Goal: Task Accomplishment & Management: Manage account settings

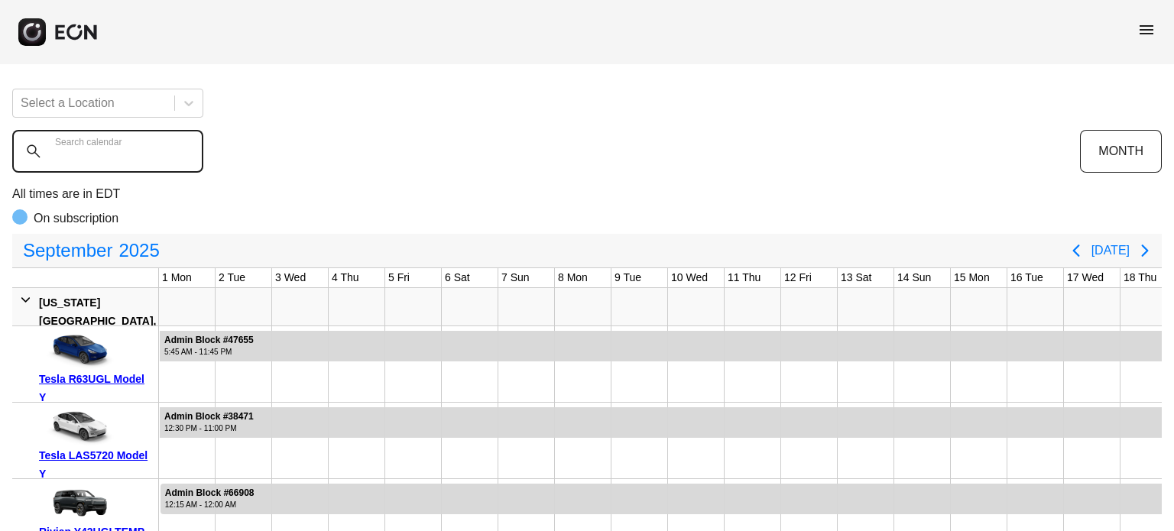
scroll to position [0, 546]
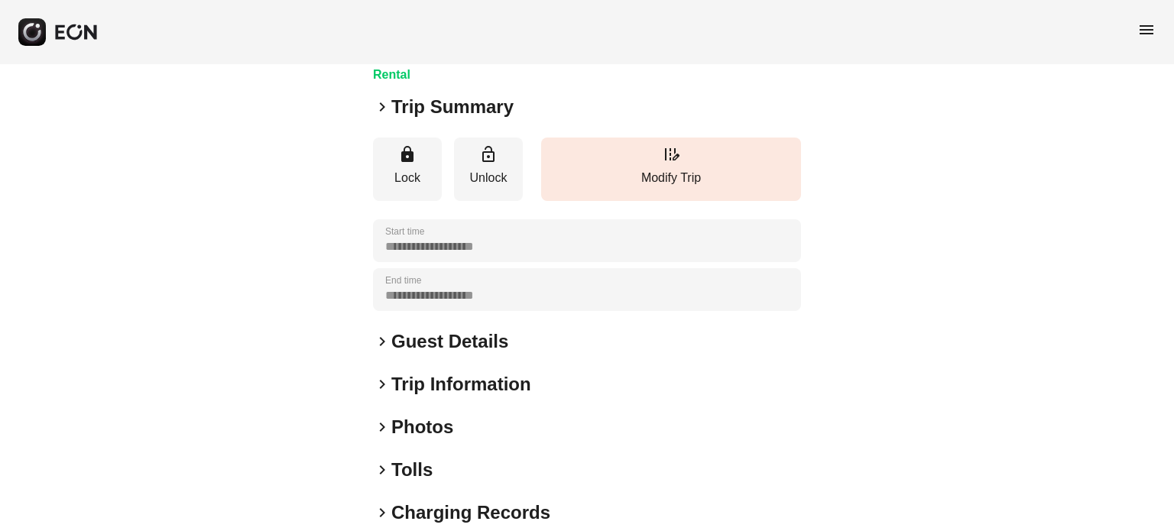
scroll to position [291, 0]
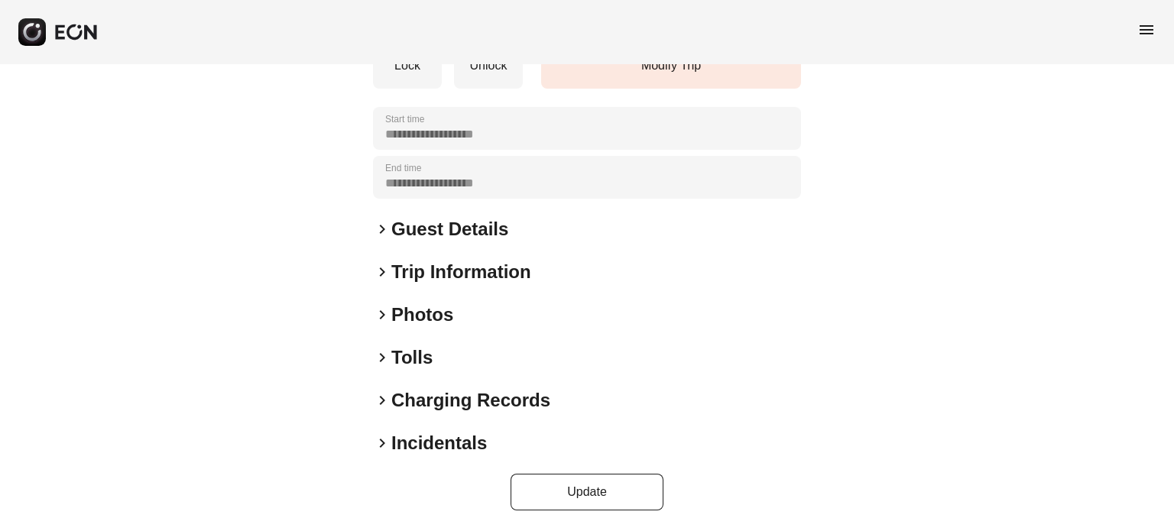
click at [443, 316] on h2 "Photos" at bounding box center [422, 315] width 62 height 24
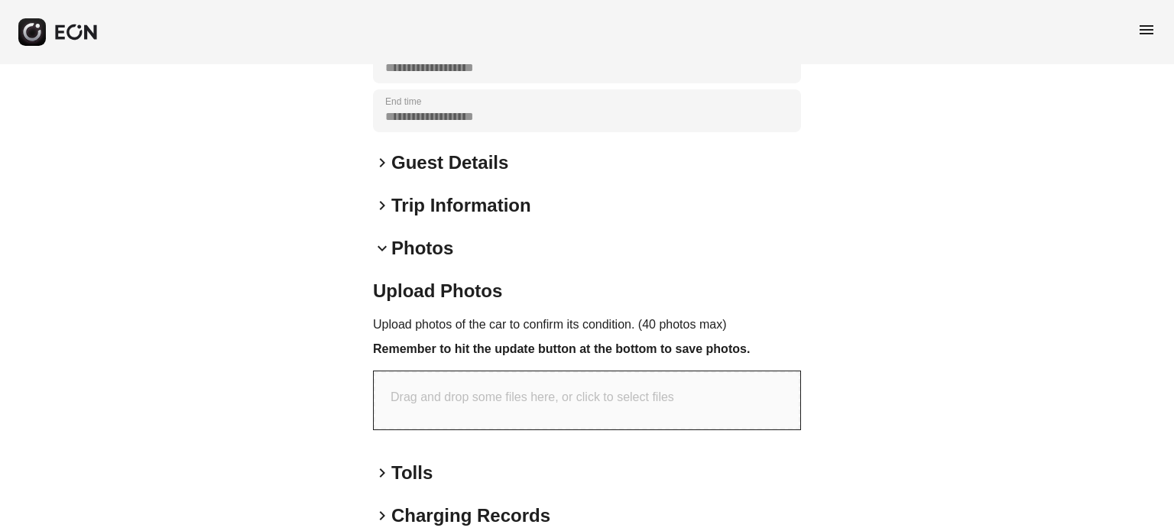
scroll to position [472, 0]
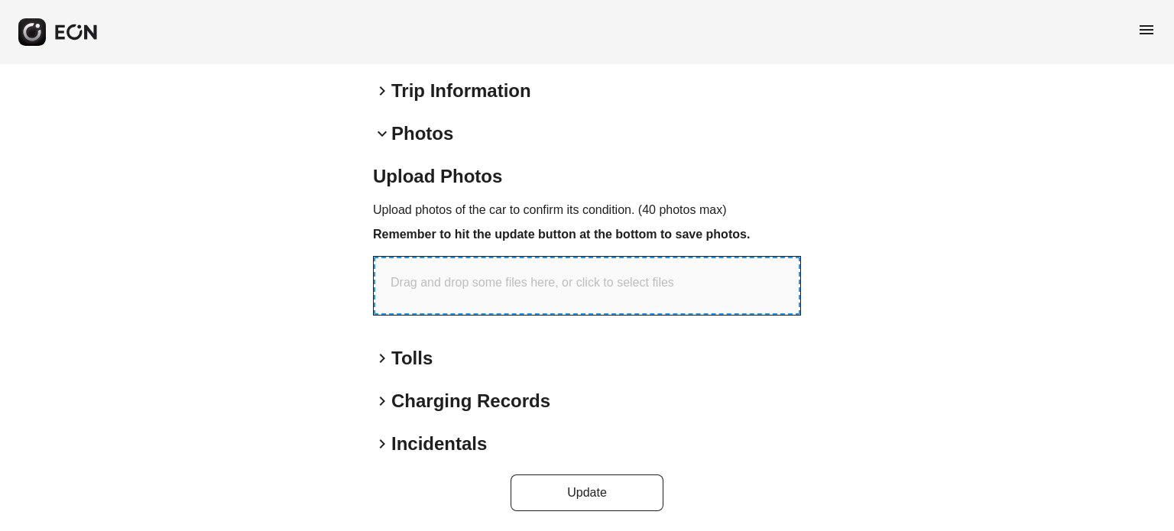
click at [602, 275] on p "Drag and drop some files here, or click to select files" at bounding box center [531, 283] width 283 height 18
type input "**********"
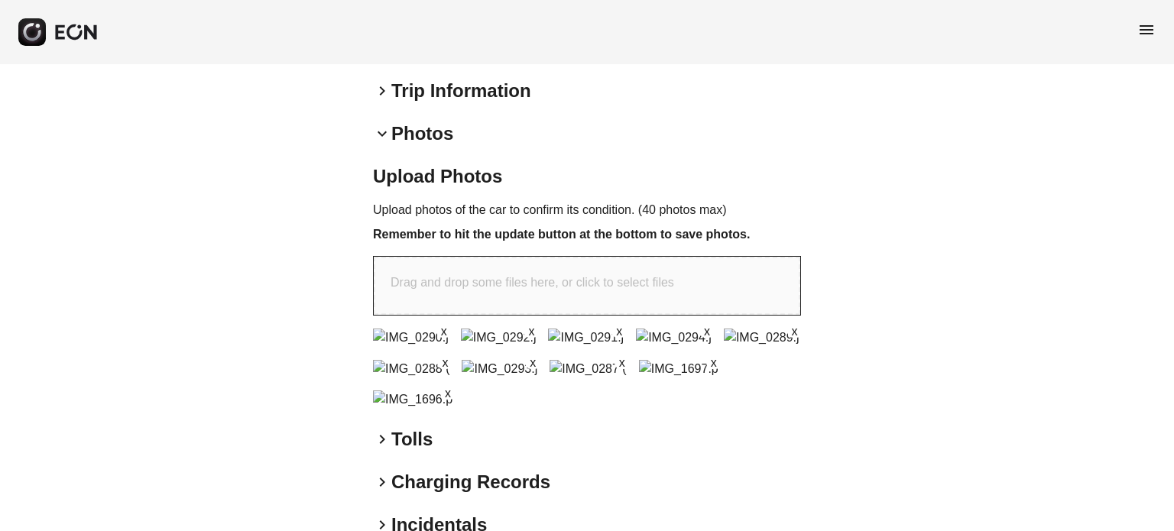
scroll to position [866, 0]
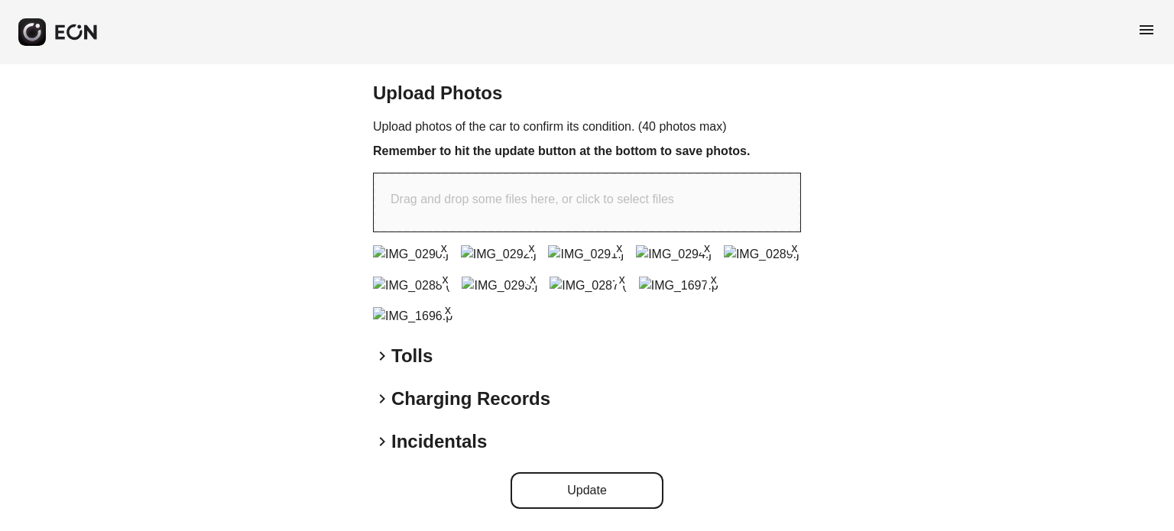
click at [582, 482] on button "Update" at bounding box center [586, 490] width 153 height 37
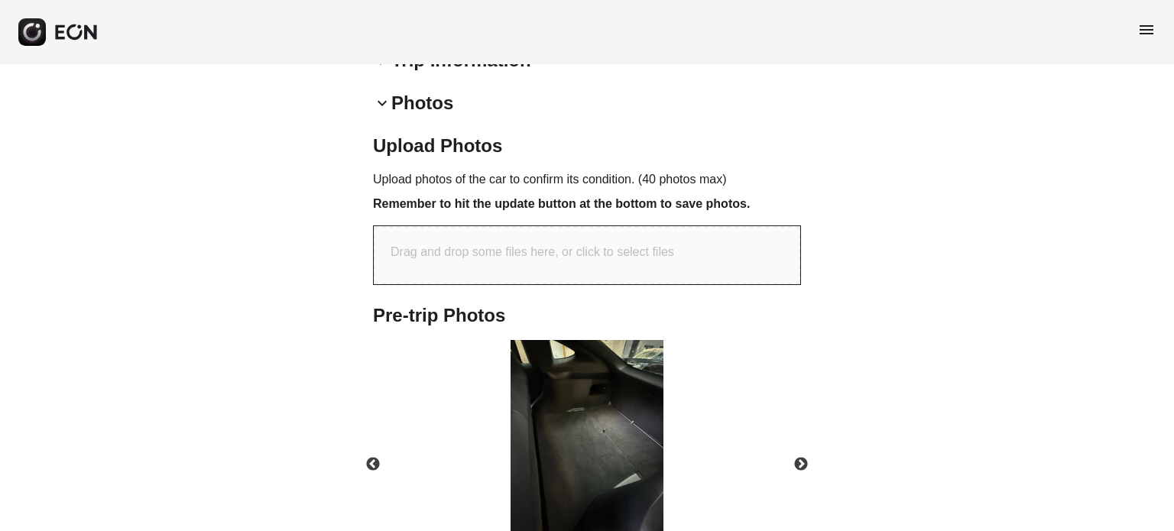
scroll to position [590, 0]
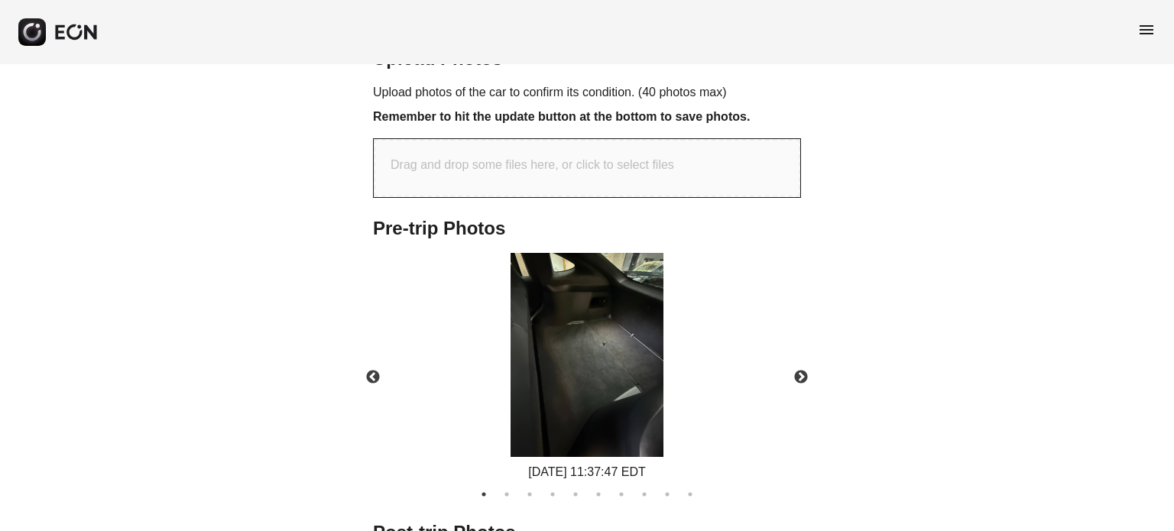
click at [655, 179] on div "Drag and drop some files here, or click to select files" at bounding box center [587, 168] width 426 height 58
type input "**********"
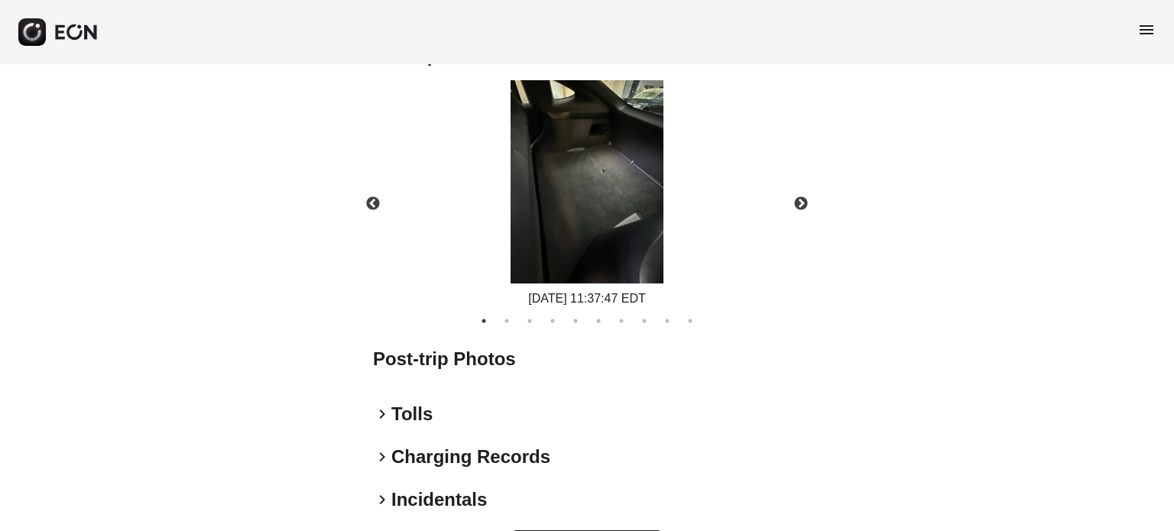
scroll to position [946, 0]
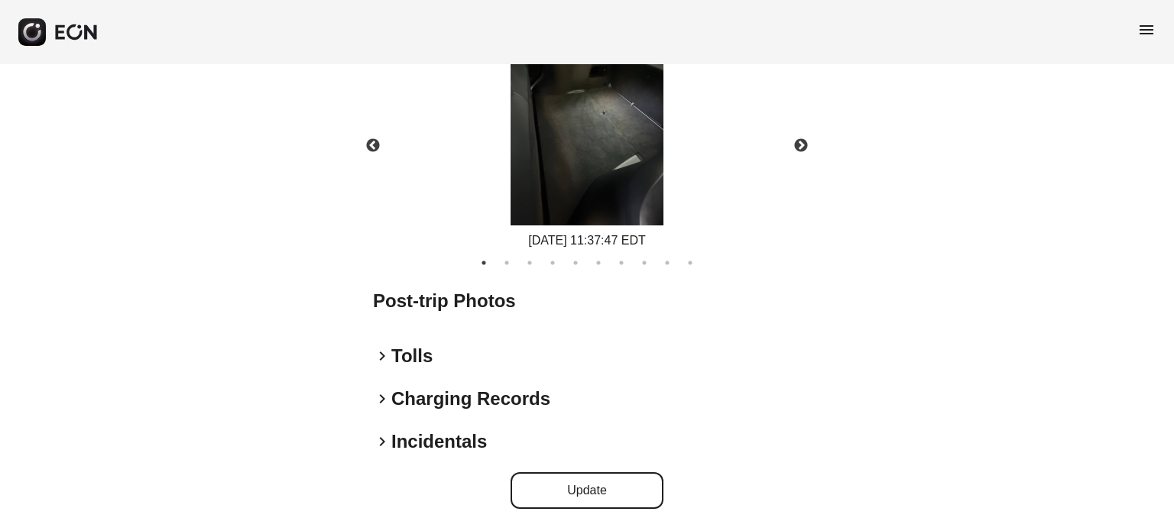
click at [608, 482] on button "Update" at bounding box center [586, 490] width 153 height 37
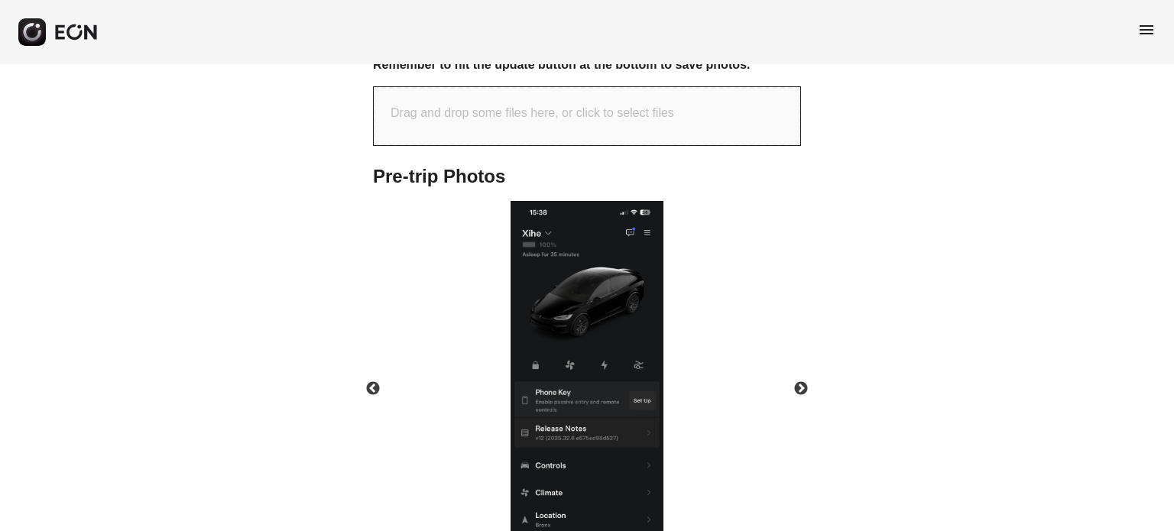
scroll to position [793, 0]
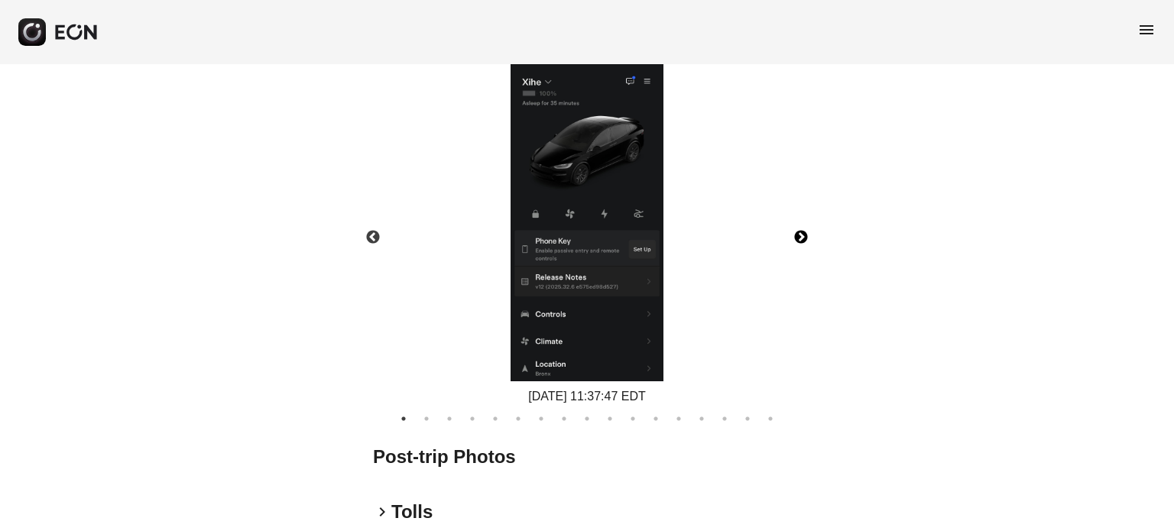
click at [816, 232] on button "Next" at bounding box center [800, 237] width 53 height 53
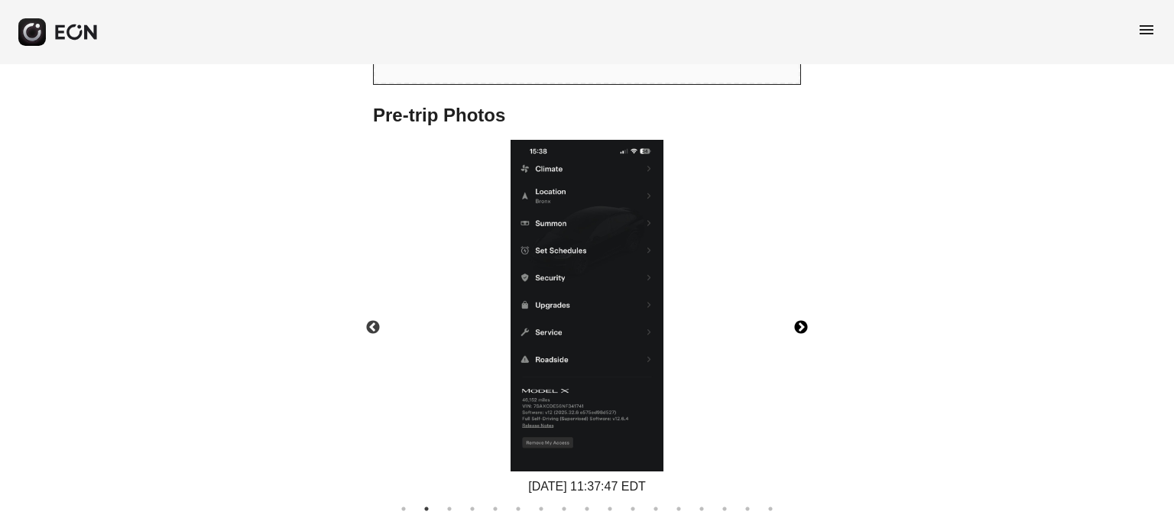
scroll to position [640, 0]
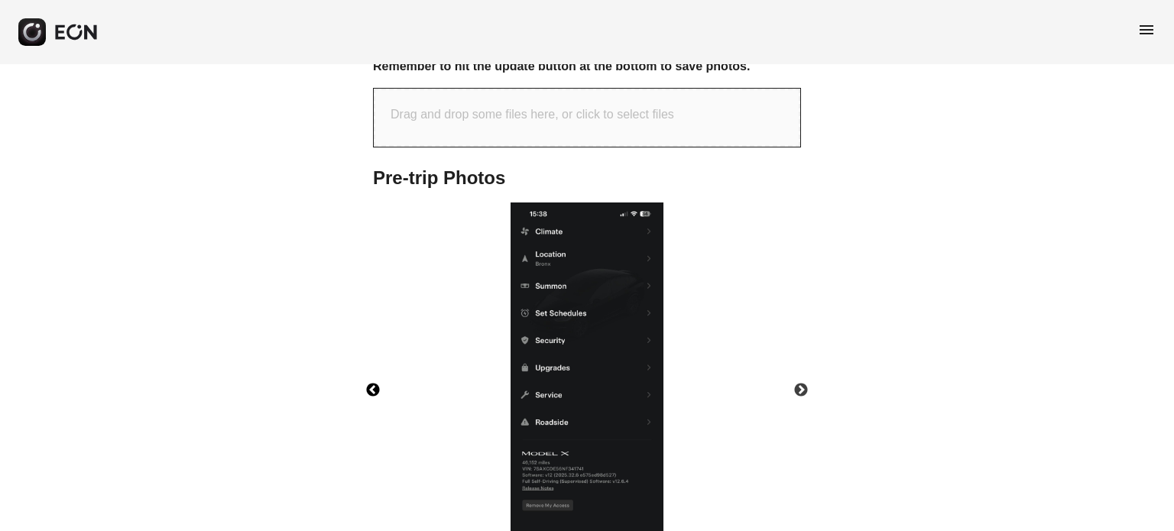
click at [385, 387] on button "Previous" at bounding box center [372, 390] width 53 height 53
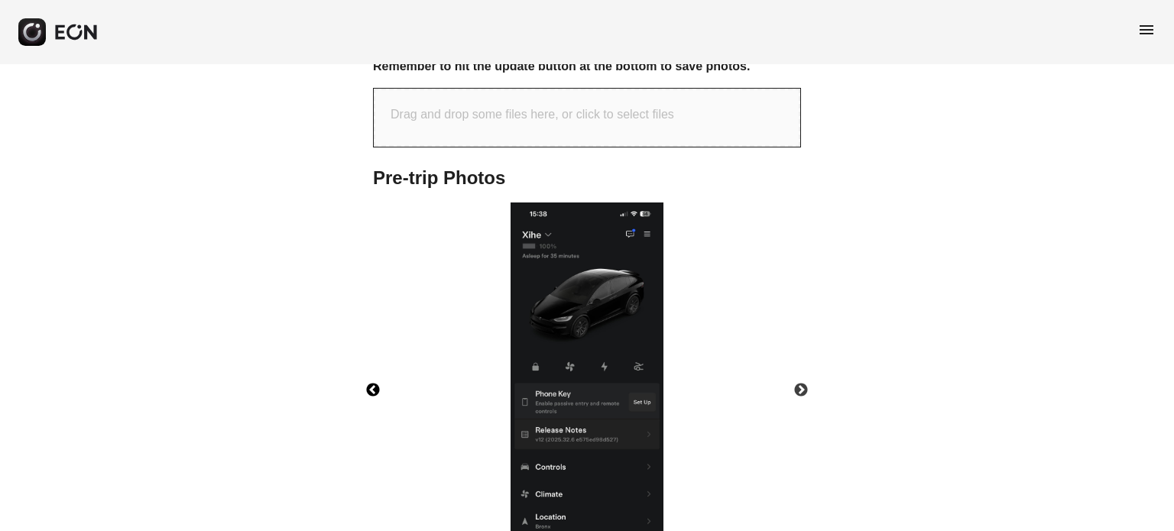
click at [383, 384] on button "Previous" at bounding box center [372, 390] width 53 height 53
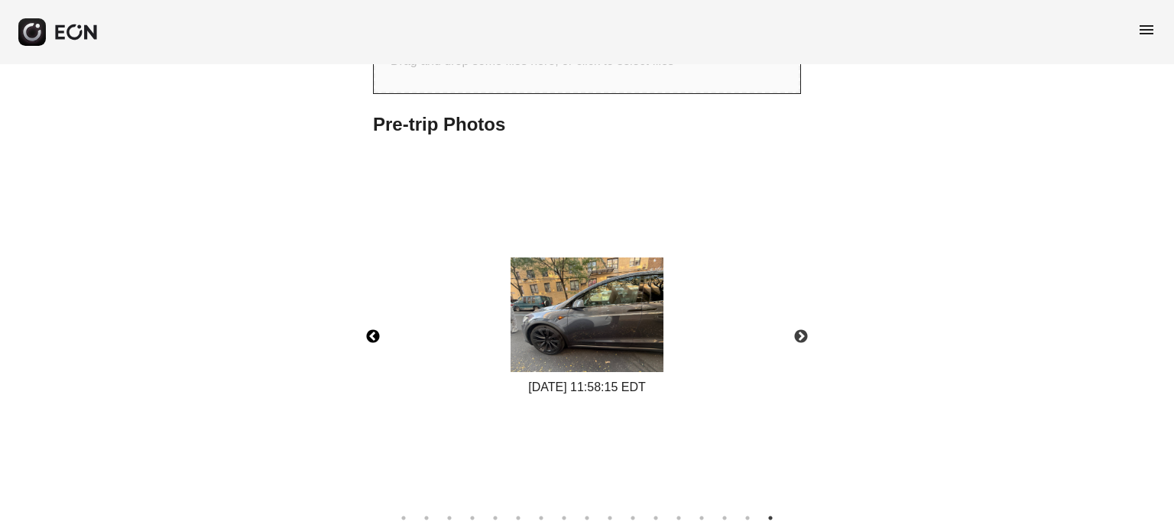
scroll to position [717, 0]
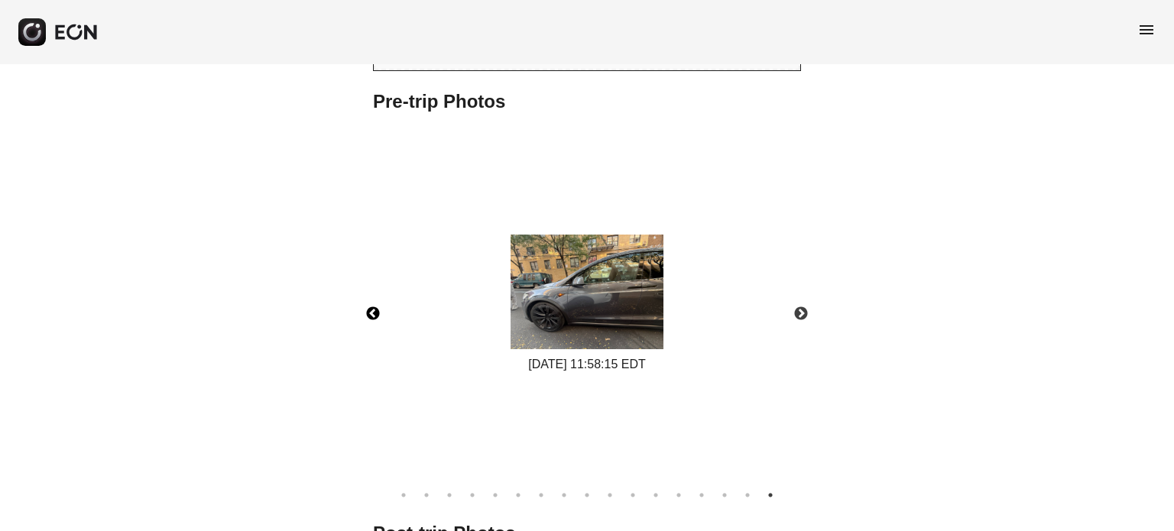
click at [388, 318] on button "Previous" at bounding box center [372, 313] width 53 height 53
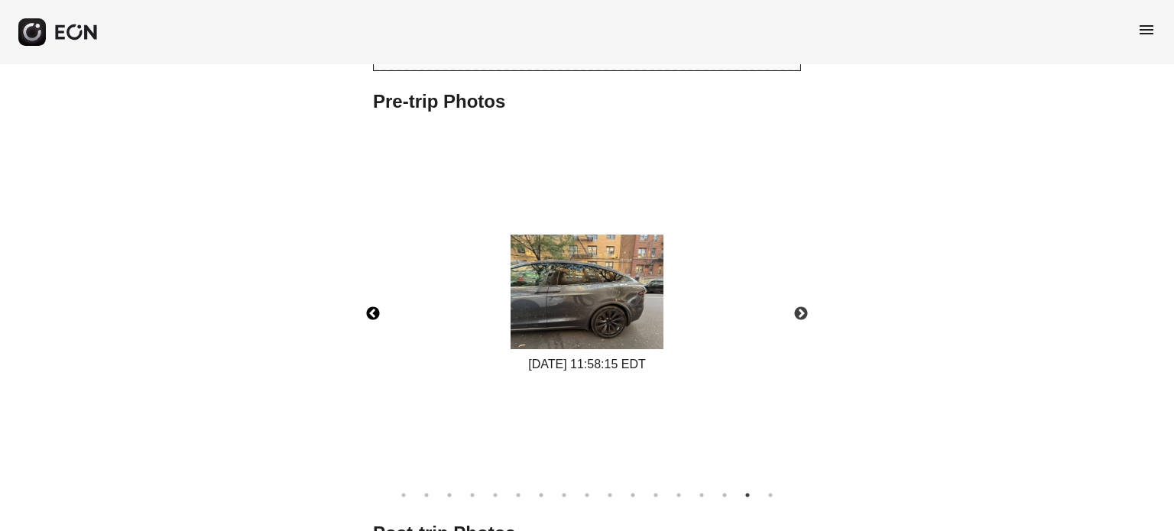
click at [374, 312] on button "Previous" at bounding box center [372, 313] width 53 height 53
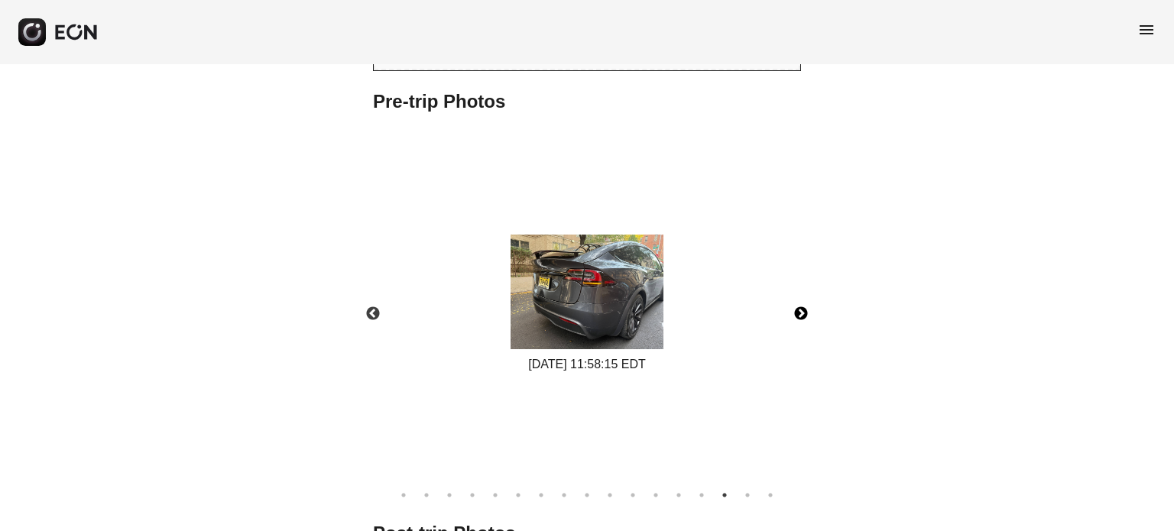
click at [808, 310] on button "Next" at bounding box center [800, 313] width 53 height 53
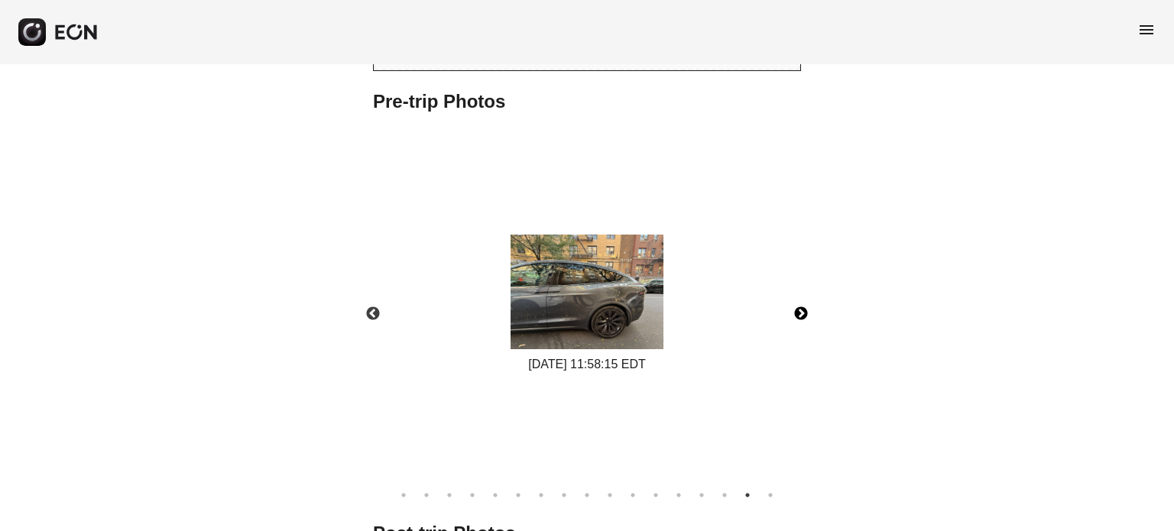
click at [808, 310] on button "Next" at bounding box center [800, 313] width 53 height 53
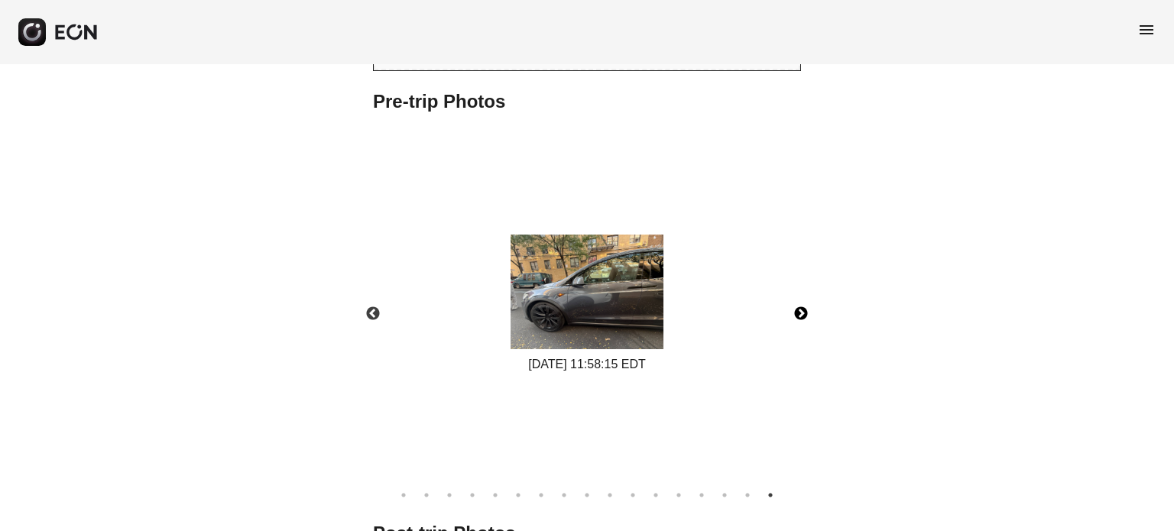
click at [808, 310] on button "Next" at bounding box center [800, 313] width 53 height 53
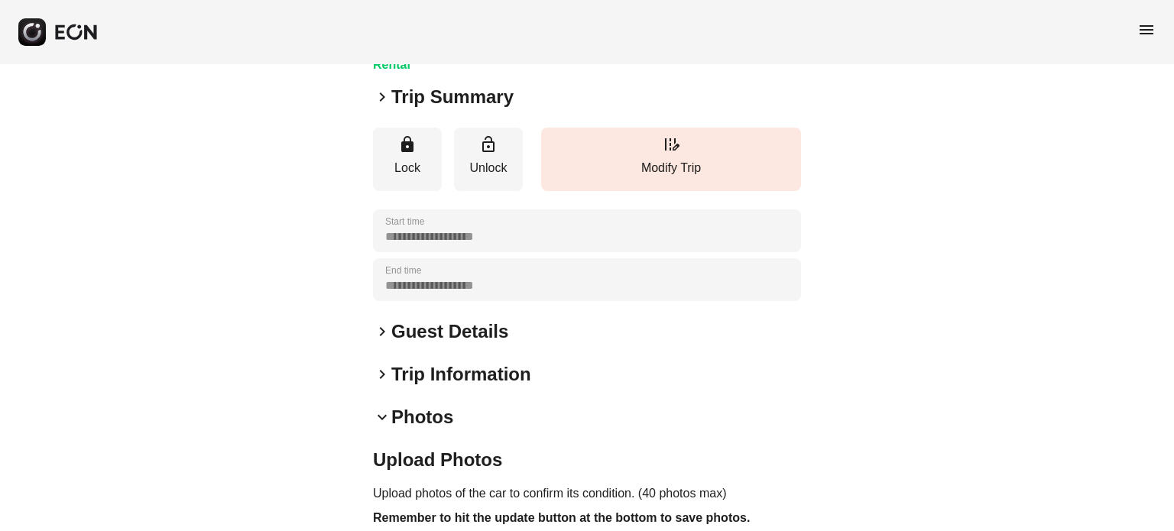
scroll to position [182, 0]
